Goal: Navigation & Orientation: Find specific page/section

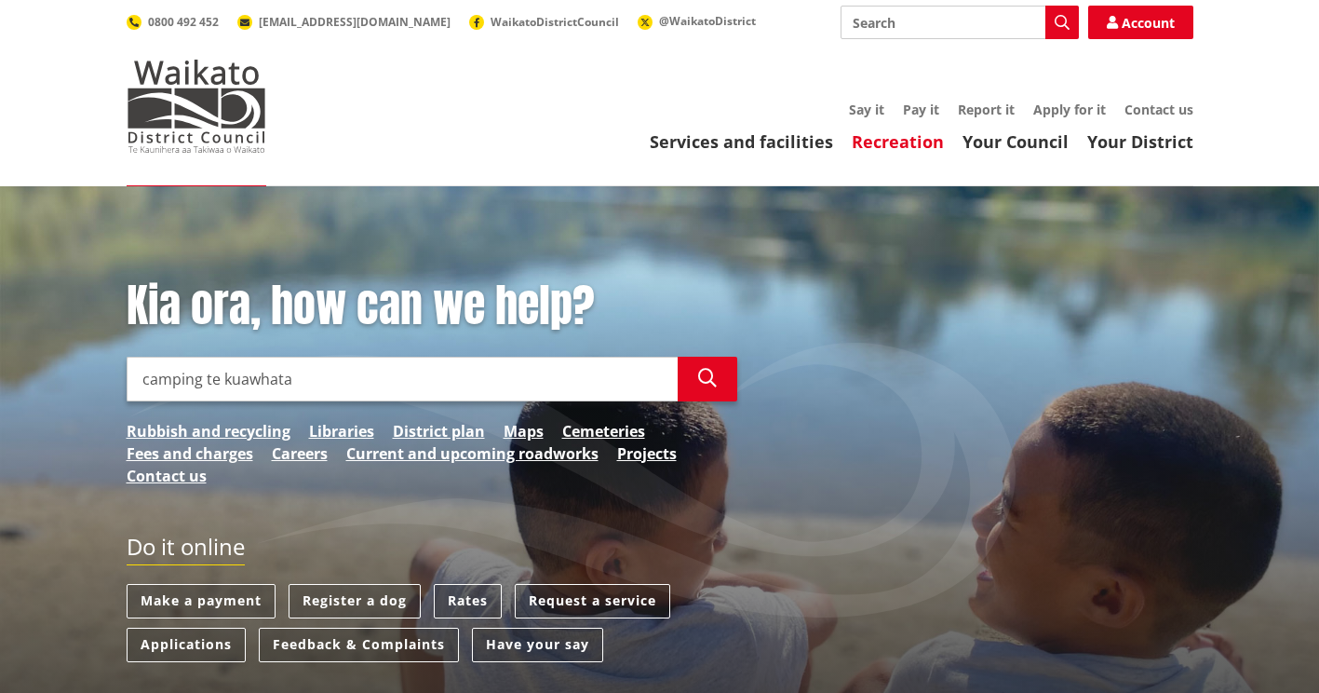
click at [884, 144] on link "Recreation" at bounding box center [898, 141] width 92 height 22
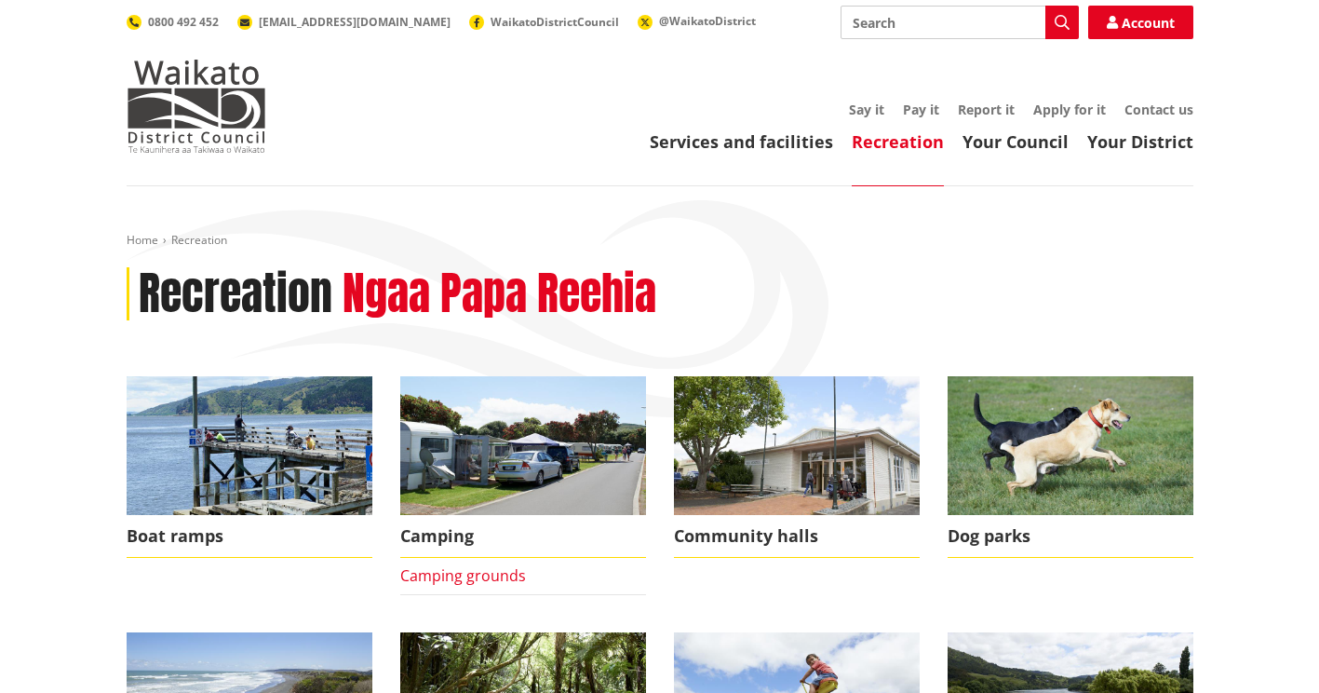
click at [459, 579] on link "Camping grounds" at bounding box center [463, 575] width 126 height 20
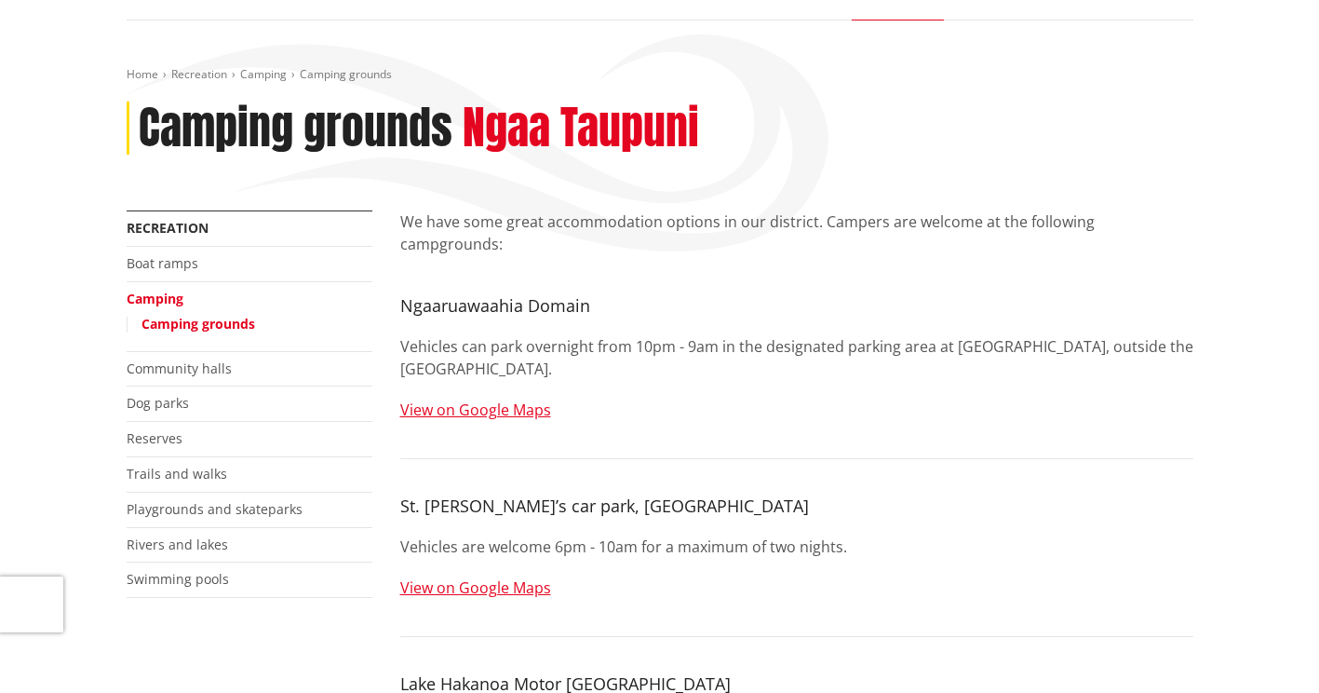
scroll to position [165, 0]
